Goal: Information Seeking & Learning: Stay updated

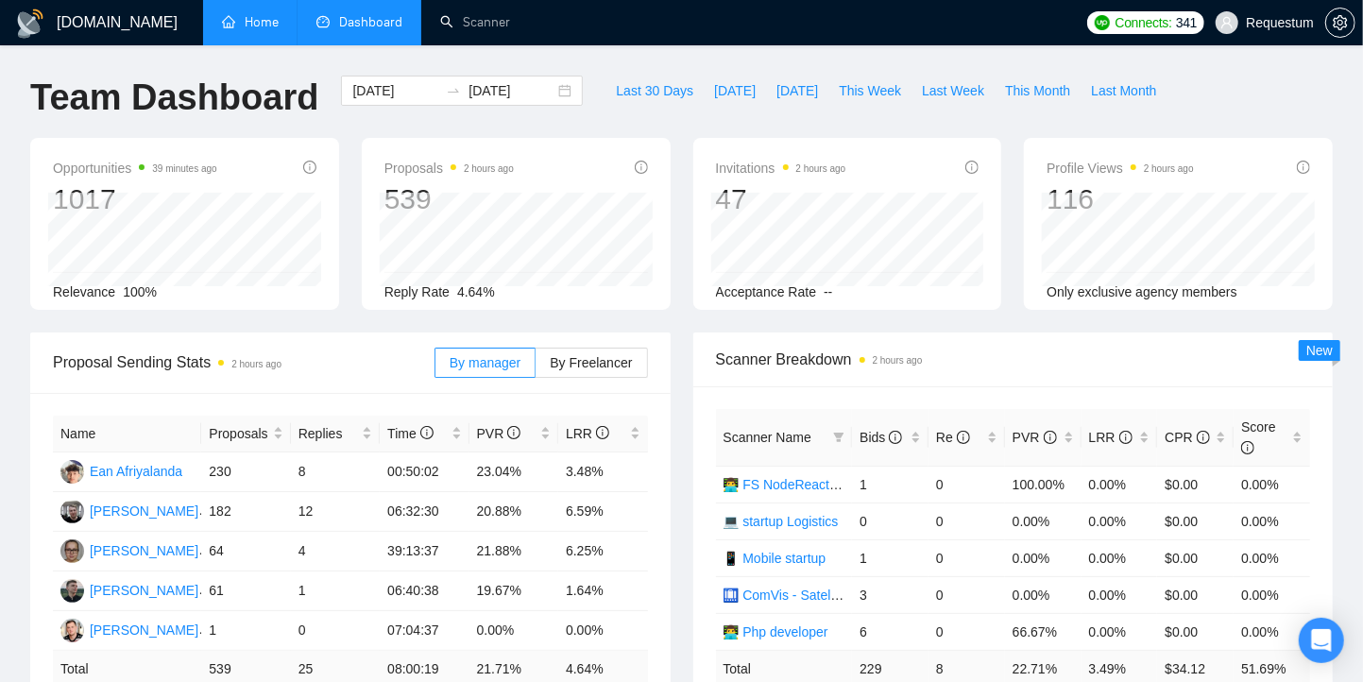
click at [250, 30] on link "Home" at bounding box center [250, 22] width 57 height 16
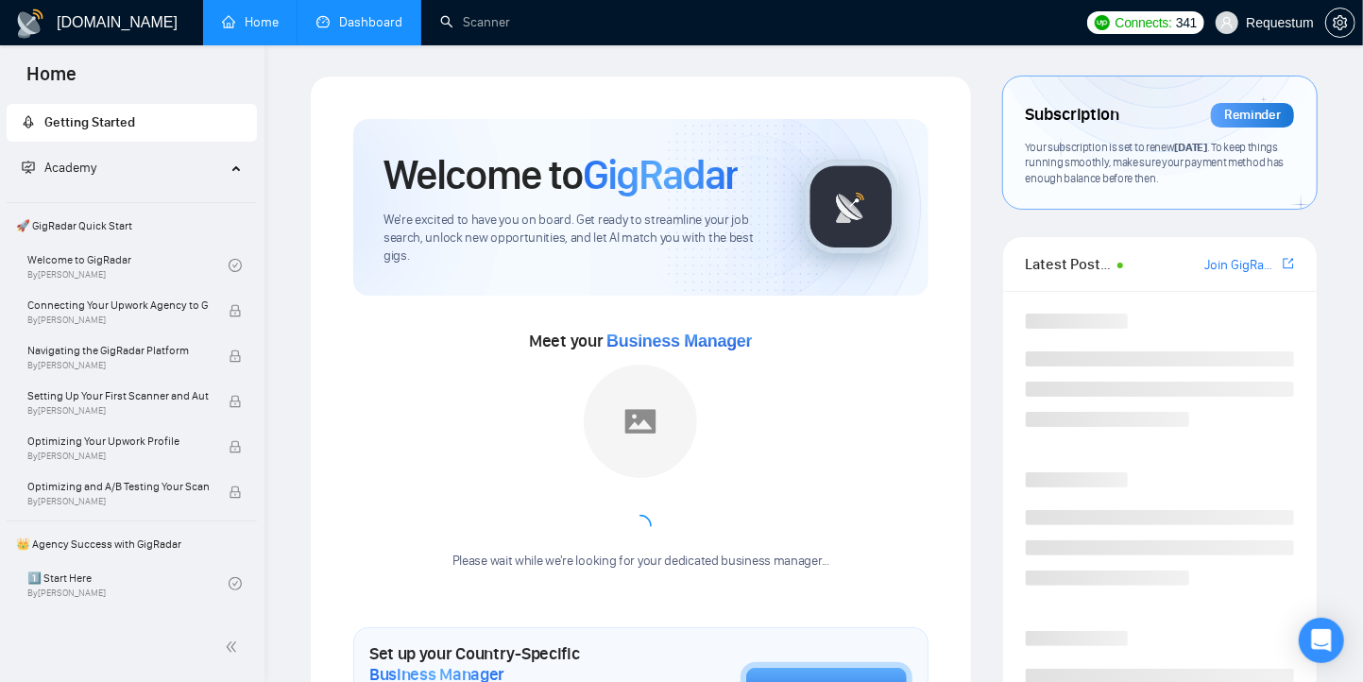
click at [360, 24] on link "Dashboard" at bounding box center [359, 22] width 86 height 16
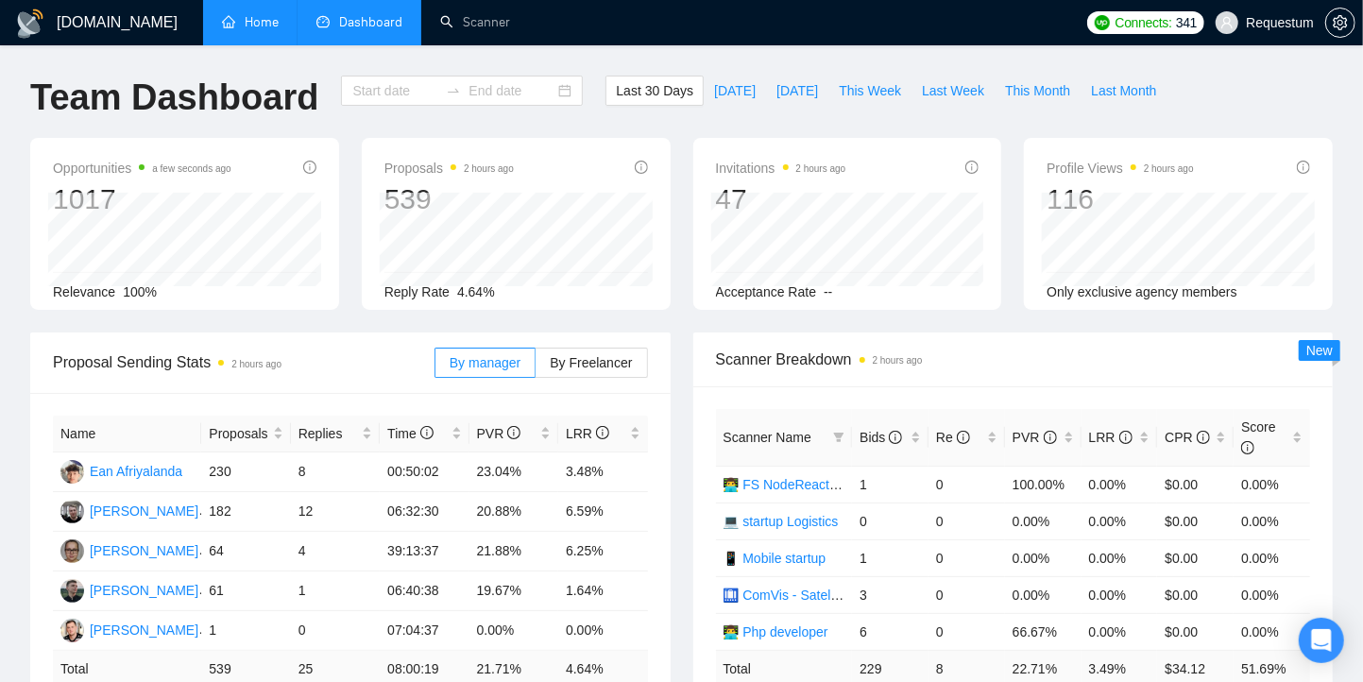
type input "[DATE]"
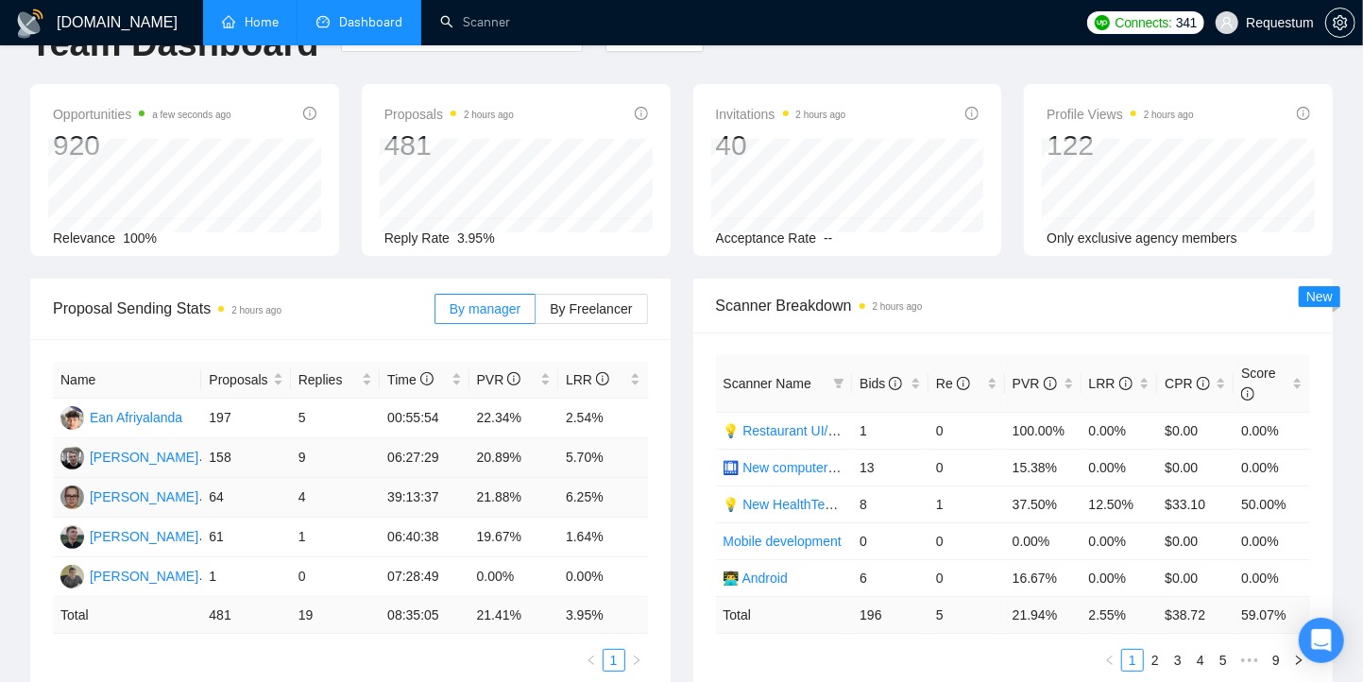
scroll to position [100, 0]
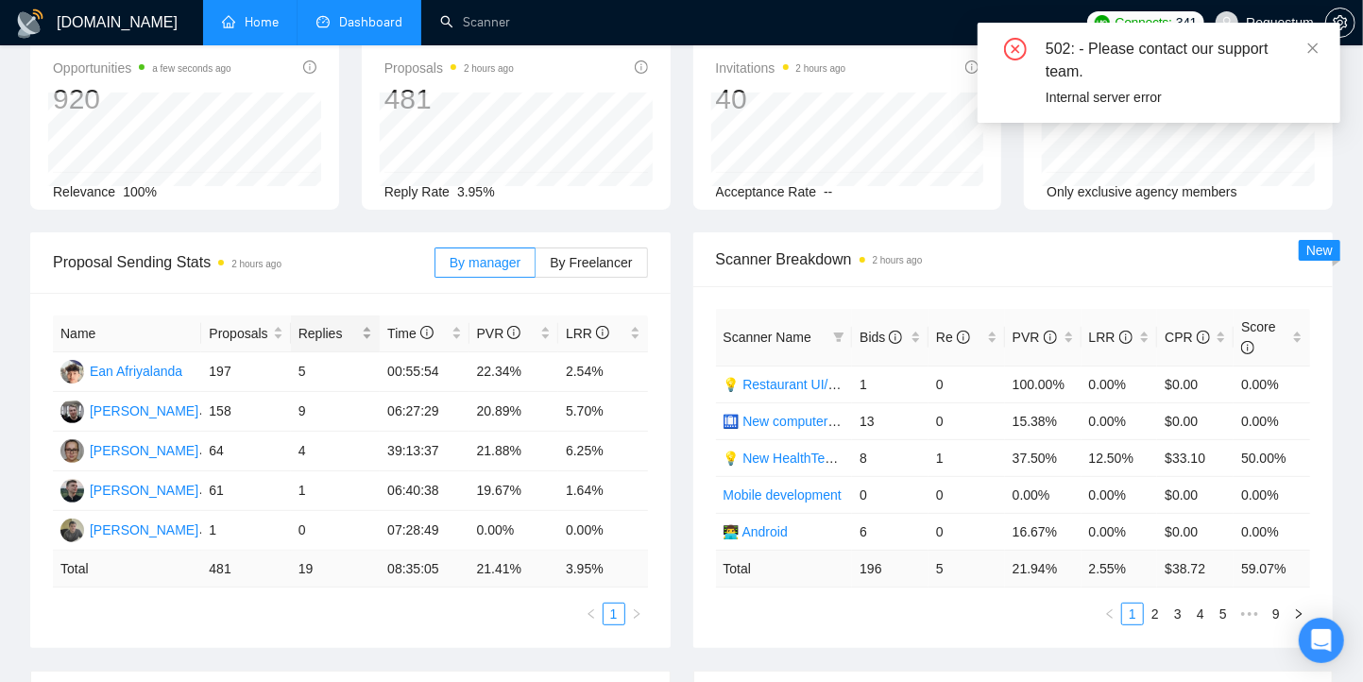
click at [360, 333] on div "Replies" at bounding box center [335, 333] width 74 height 21
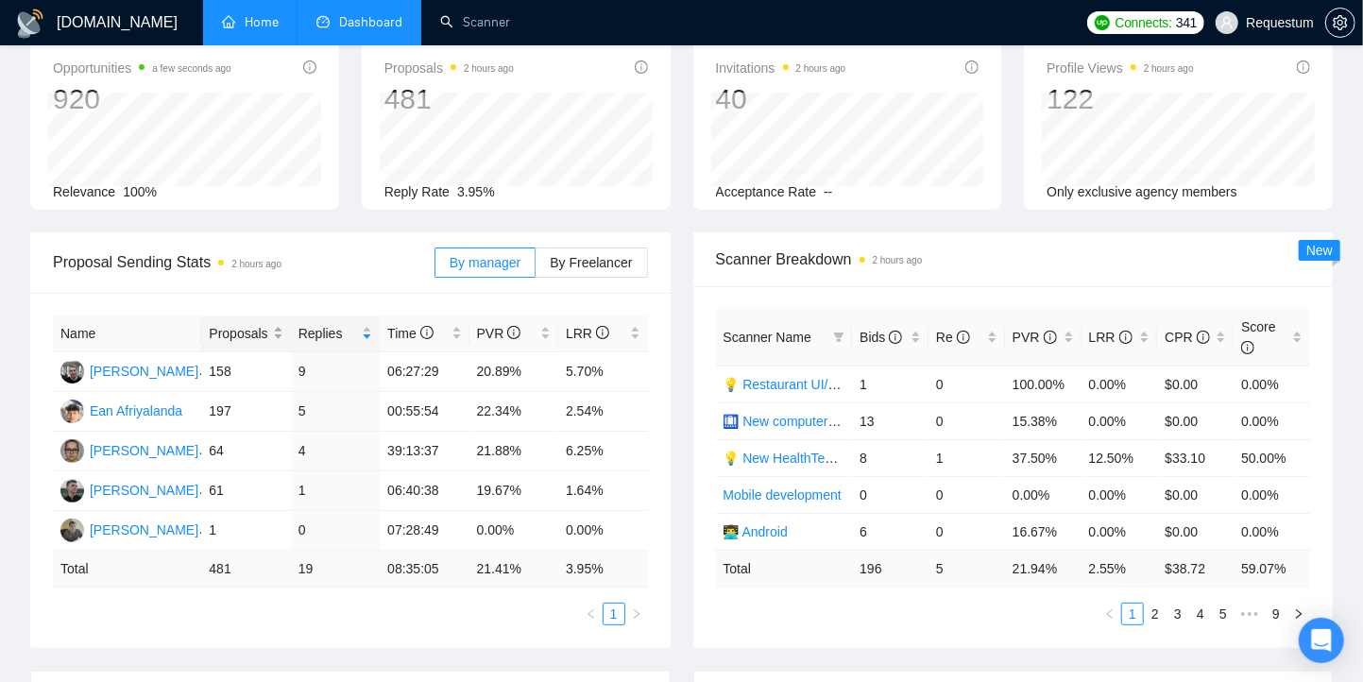
click at [267, 326] on span "Proposals" at bounding box center [238, 333] width 59 height 21
click at [271, 329] on div "Proposals" at bounding box center [246, 333] width 74 height 21
click at [917, 327] on div "Bids" at bounding box center [889, 337] width 61 height 21
click at [915, 328] on div "Bids" at bounding box center [889, 337] width 61 height 21
